Goal: Task Accomplishment & Management: Complete application form

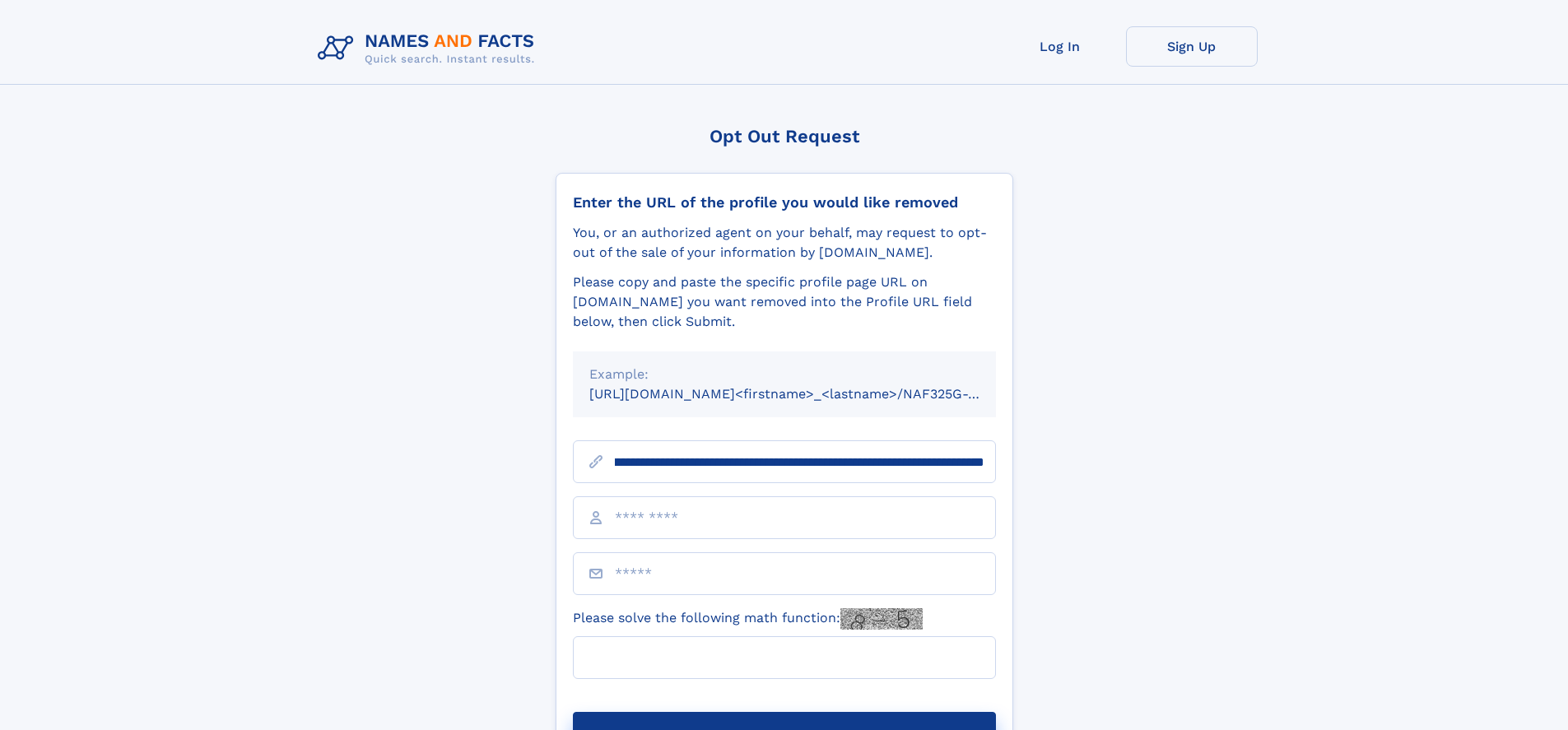
scroll to position [0, 193]
type input "**********"
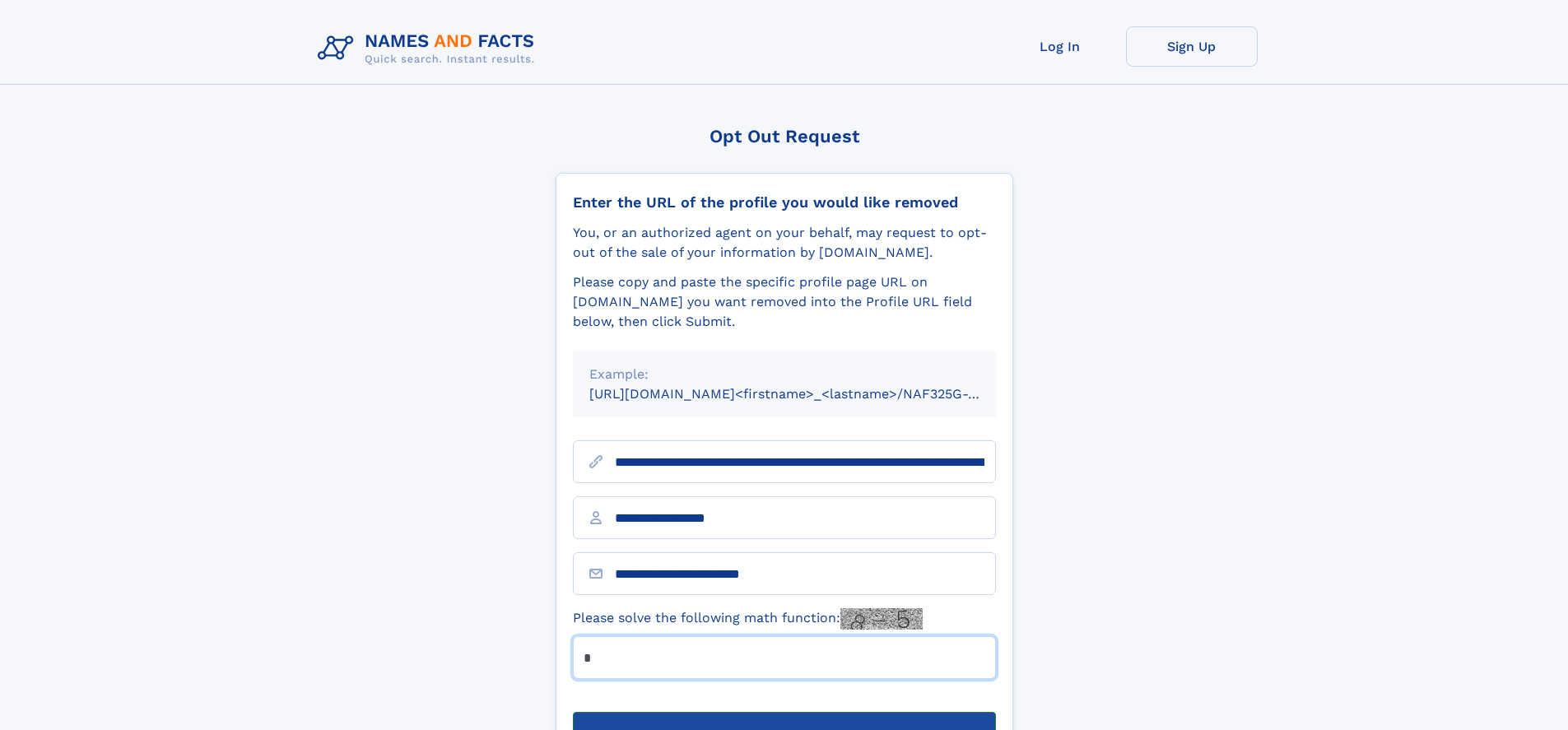
type input "*"
click at [784, 712] on button "Submit Opt Out Request" at bounding box center [784, 737] width 423 height 53
